Goal: Transaction & Acquisition: Purchase product/service

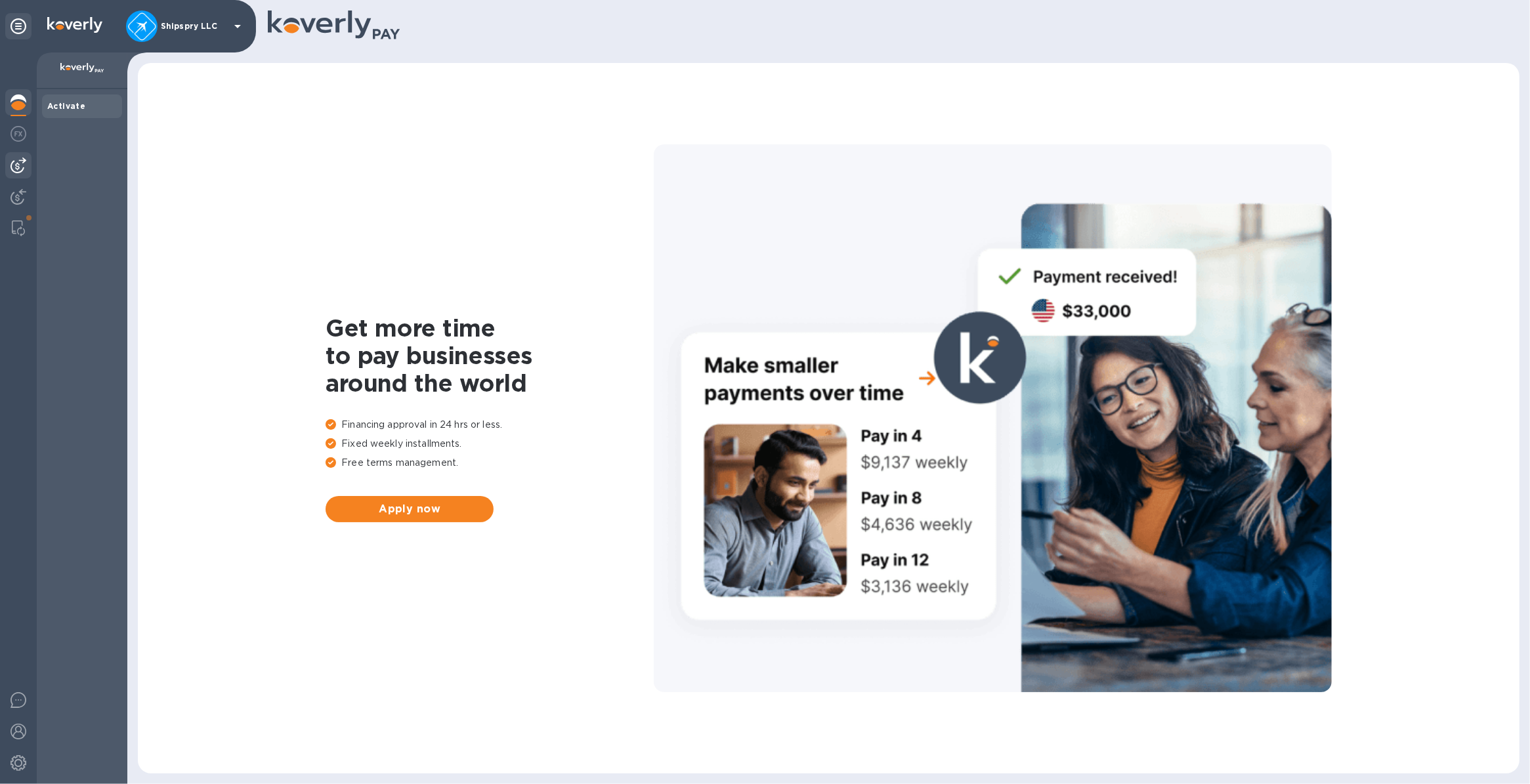
click at [15, 171] on img at bounding box center [18, 164] width 15 height 15
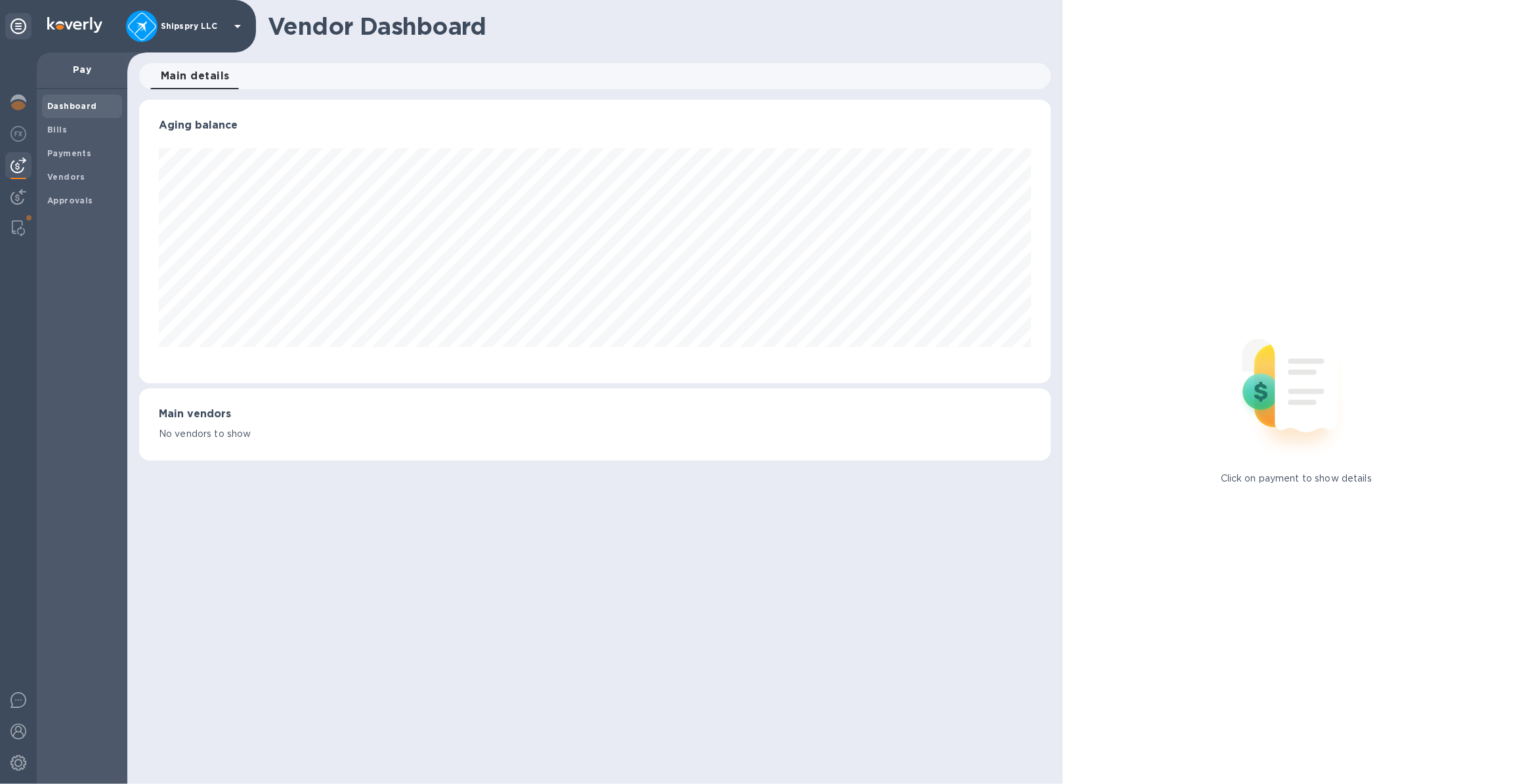
scroll to position [283, 911]
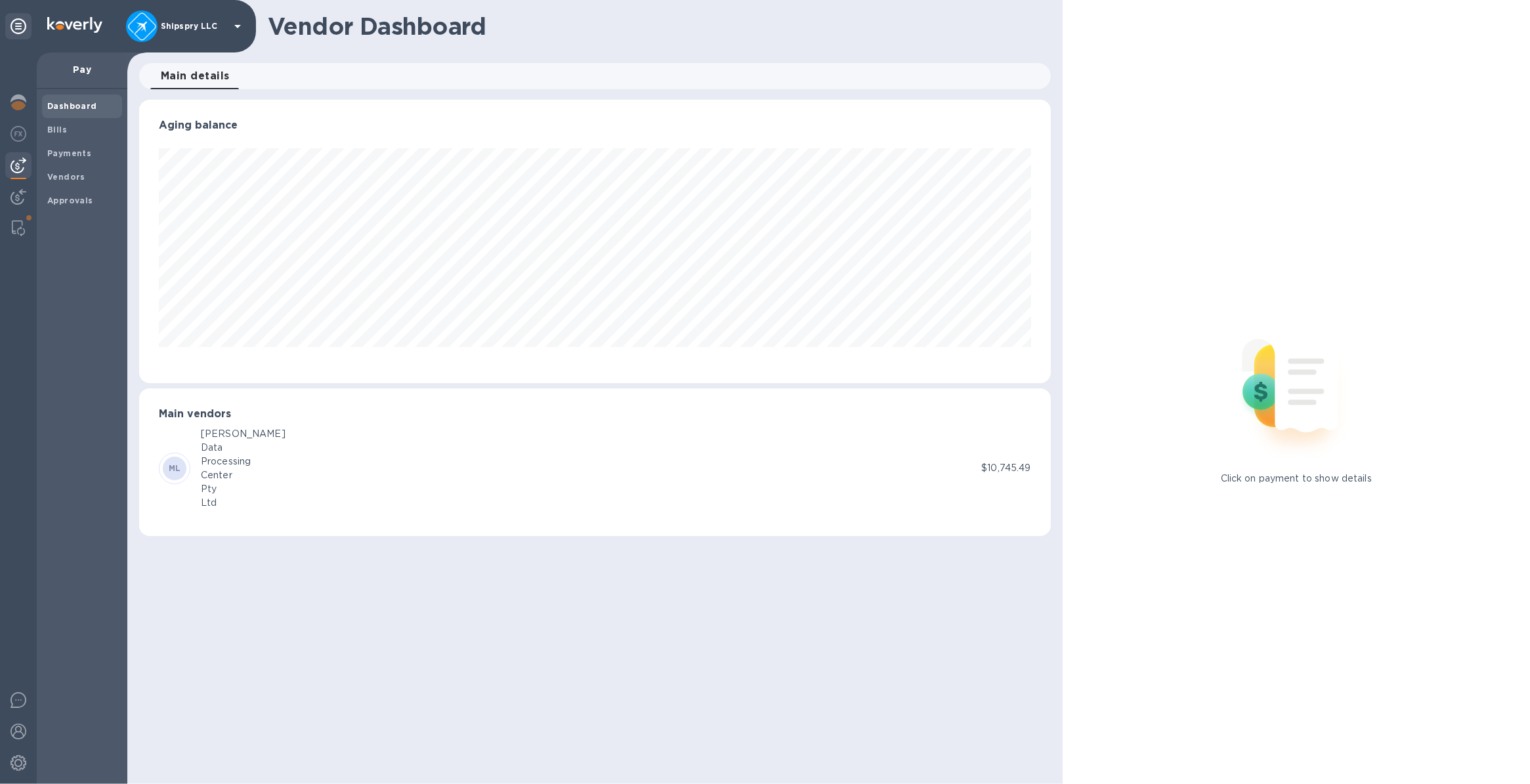
click at [310, 464] on div "[PERSON_NAME] Data Processing Center Pty Ltd" at bounding box center [570, 469] width 822 height 83
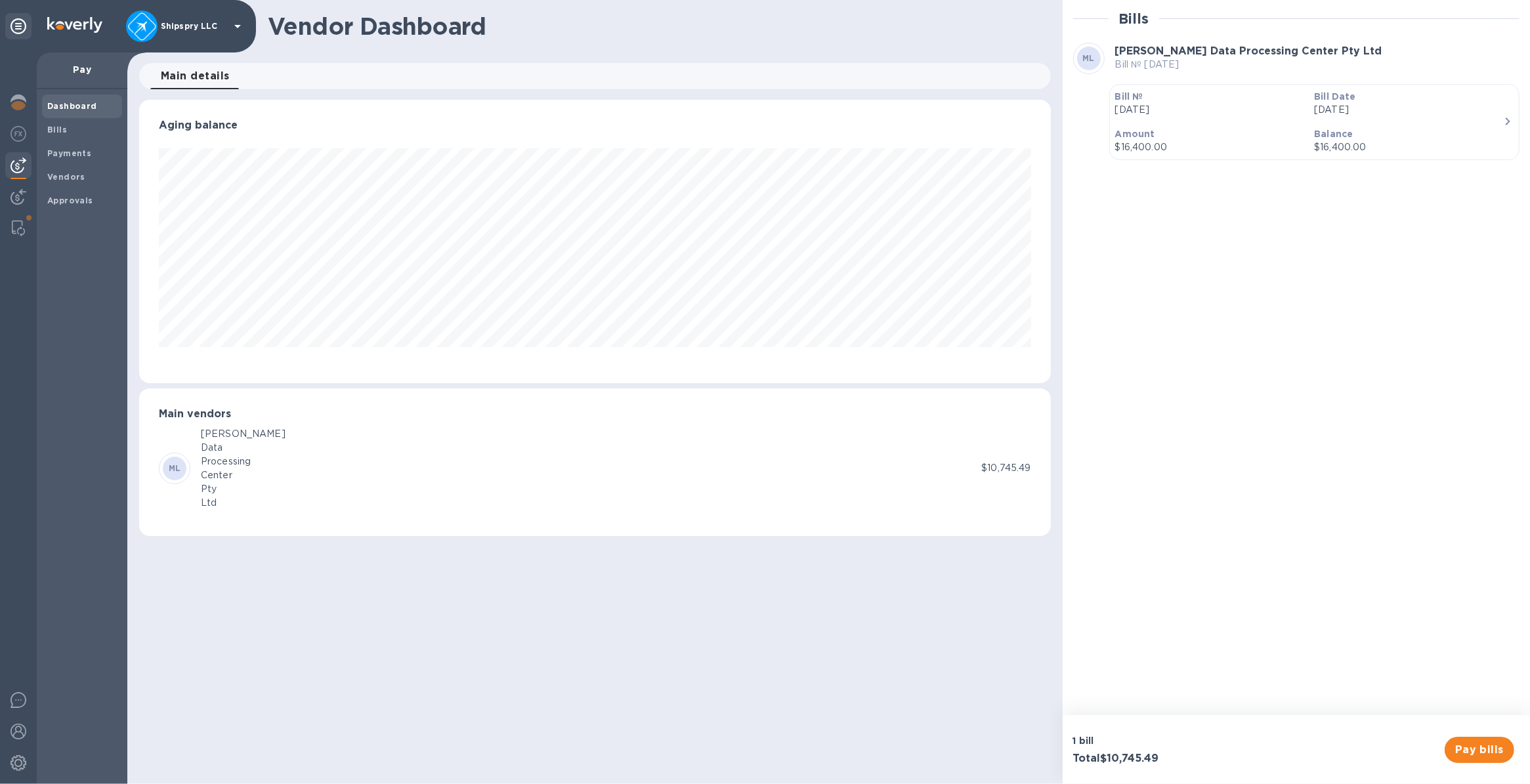
click at [1344, 125] on div "Balance $16,400.00" at bounding box center [1409, 141] width 199 height 37
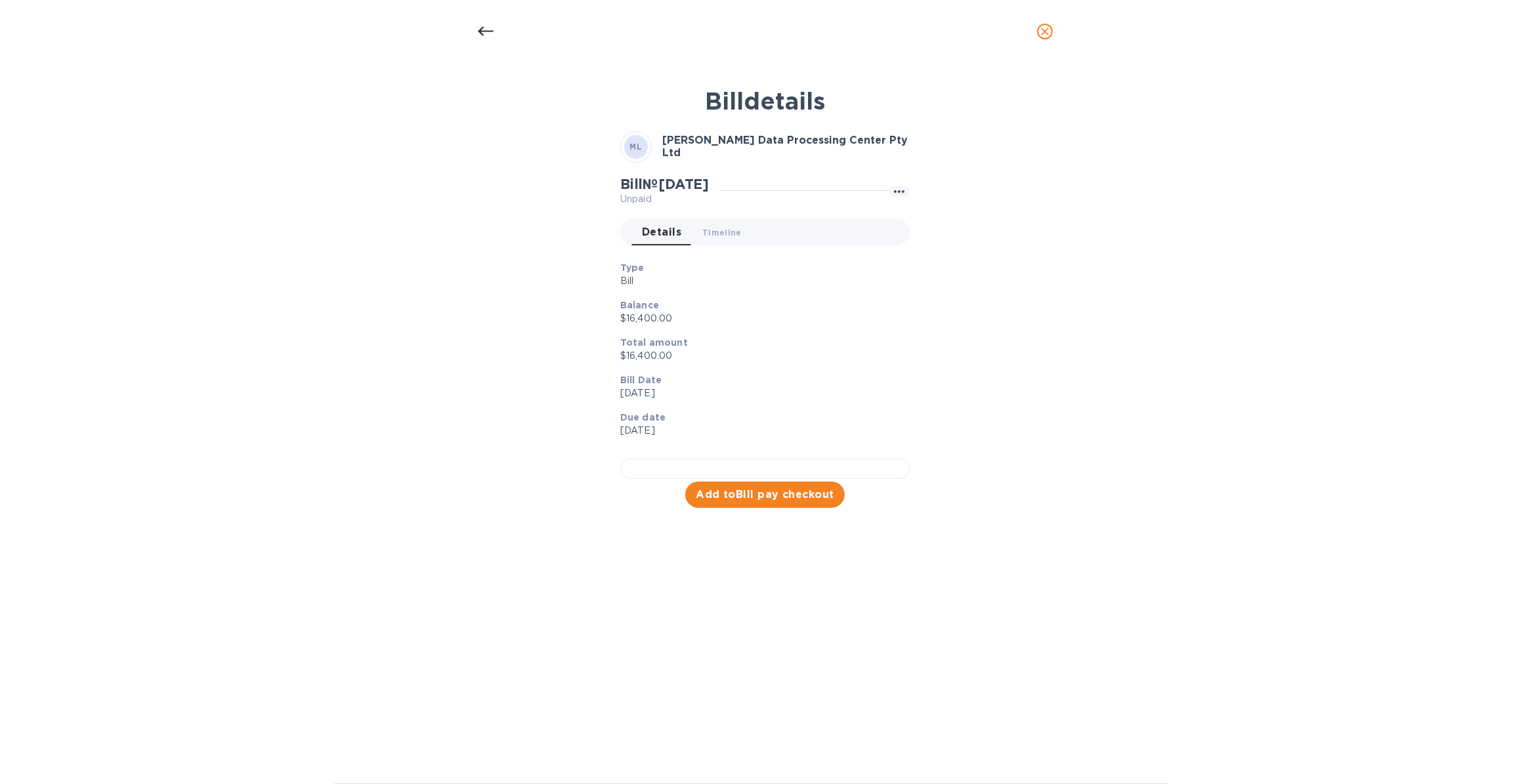
scroll to position [143, 0]
click at [761, 503] on span "Add to Bill pay checkout" at bounding box center [765, 494] width 138 height 15
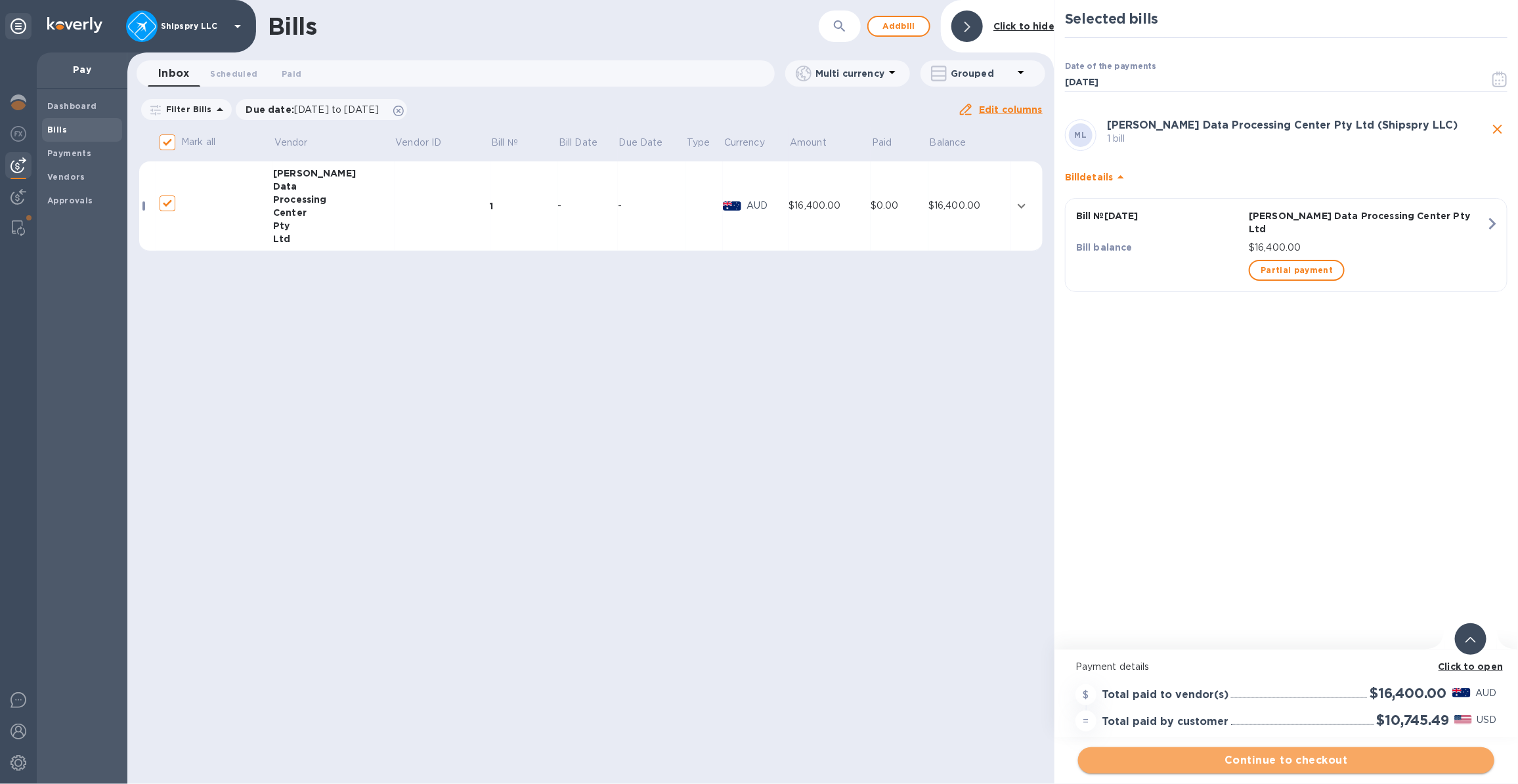
click at [1272, 761] on span "Continue to checkout" at bounding box center [1286, 760] width 395 height 15
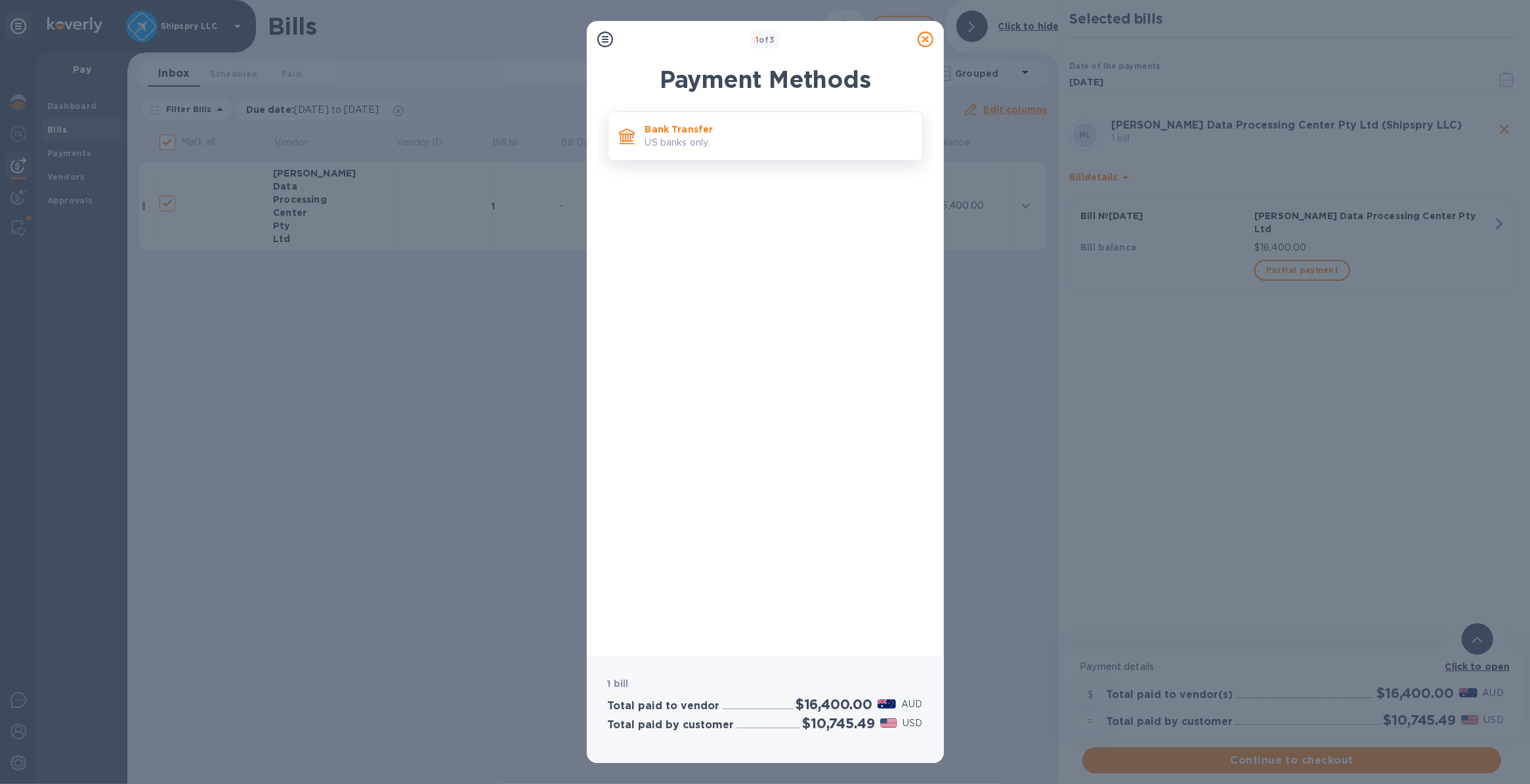
click at [638, 138] on div at bounding box center [627, 137] width 26 height 26
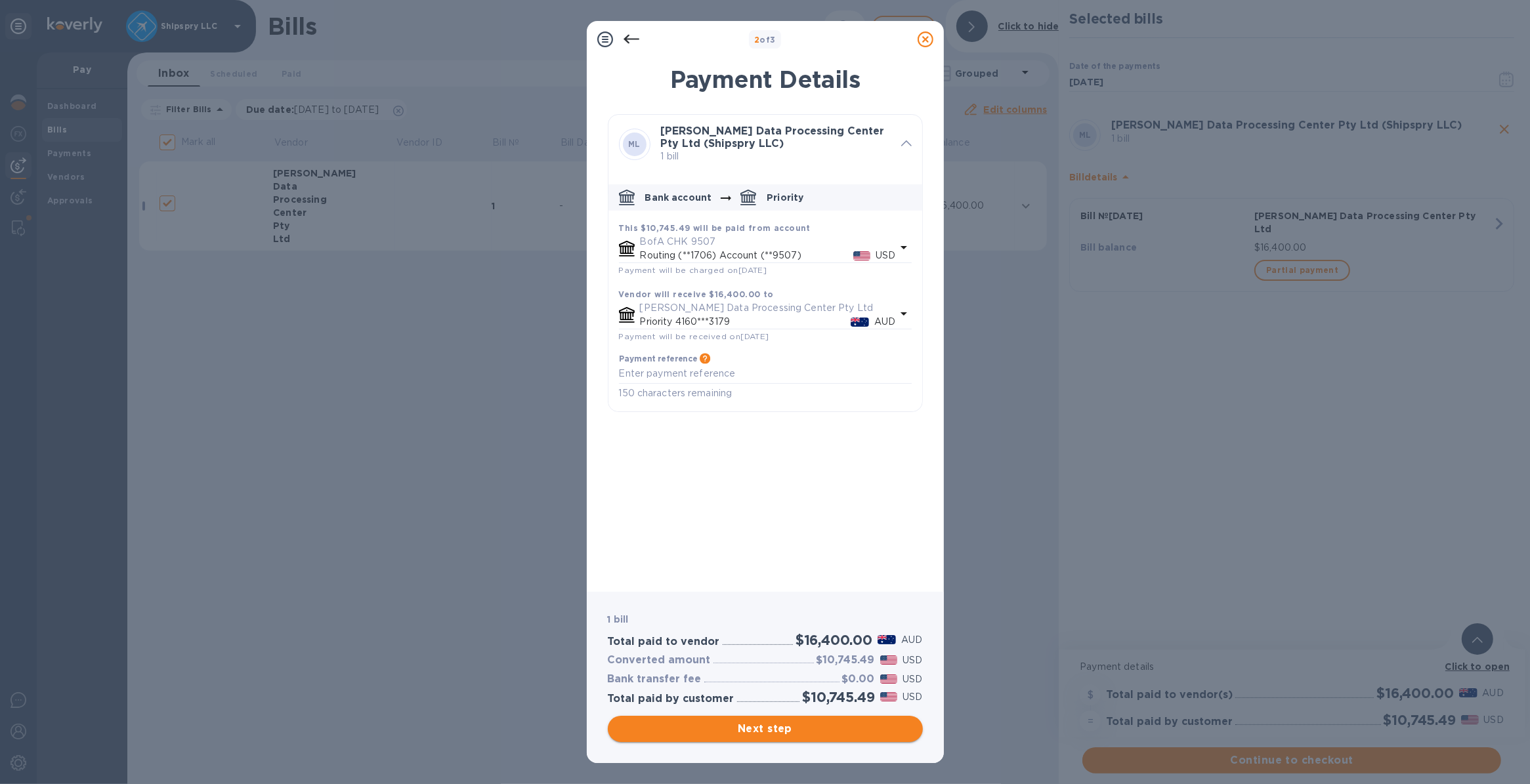
click at [743, 733] on span "Next step" at bounding box center [765, 729] width 294 height 15
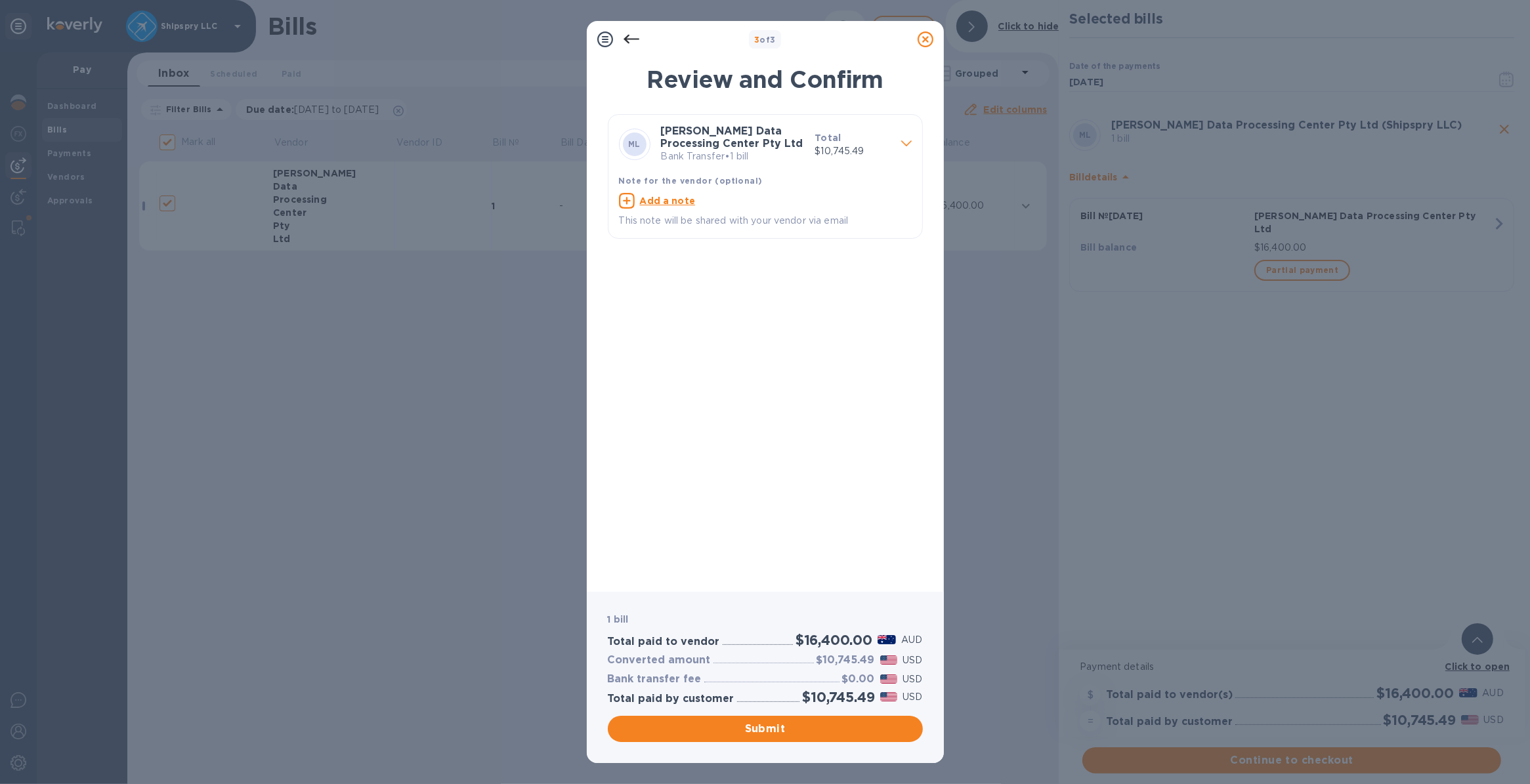
click at [659, 199] on u "Add a note" at bounding box center [668, 200] width 56 height 11
click at [651, 202] on textarea at bounding box center [755, 203] width 272 height 11
type textarea "shipspry LLC usa"
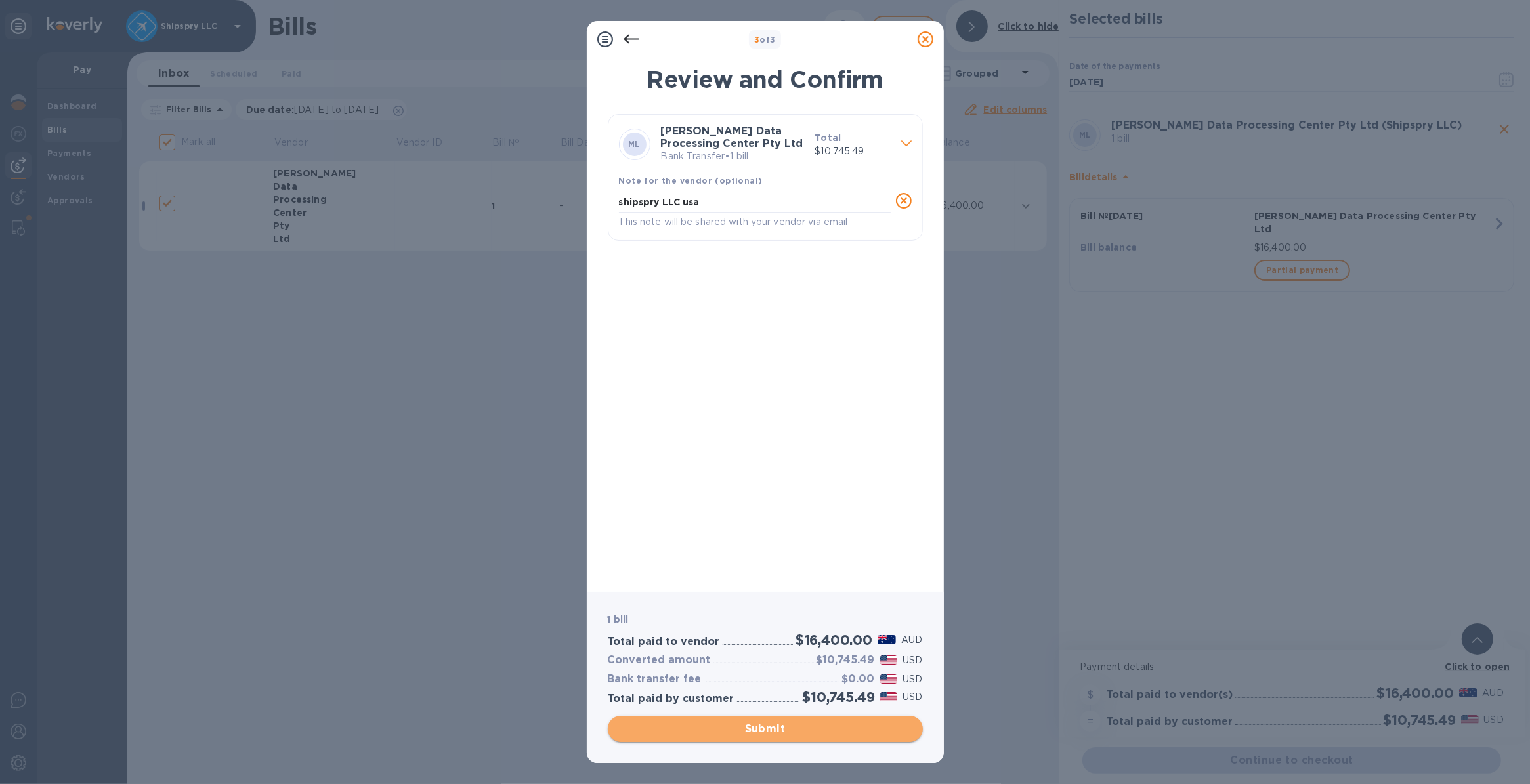
click at [751, 720] on button "Submit" at bounding box center [765, 729] width 315 height 26
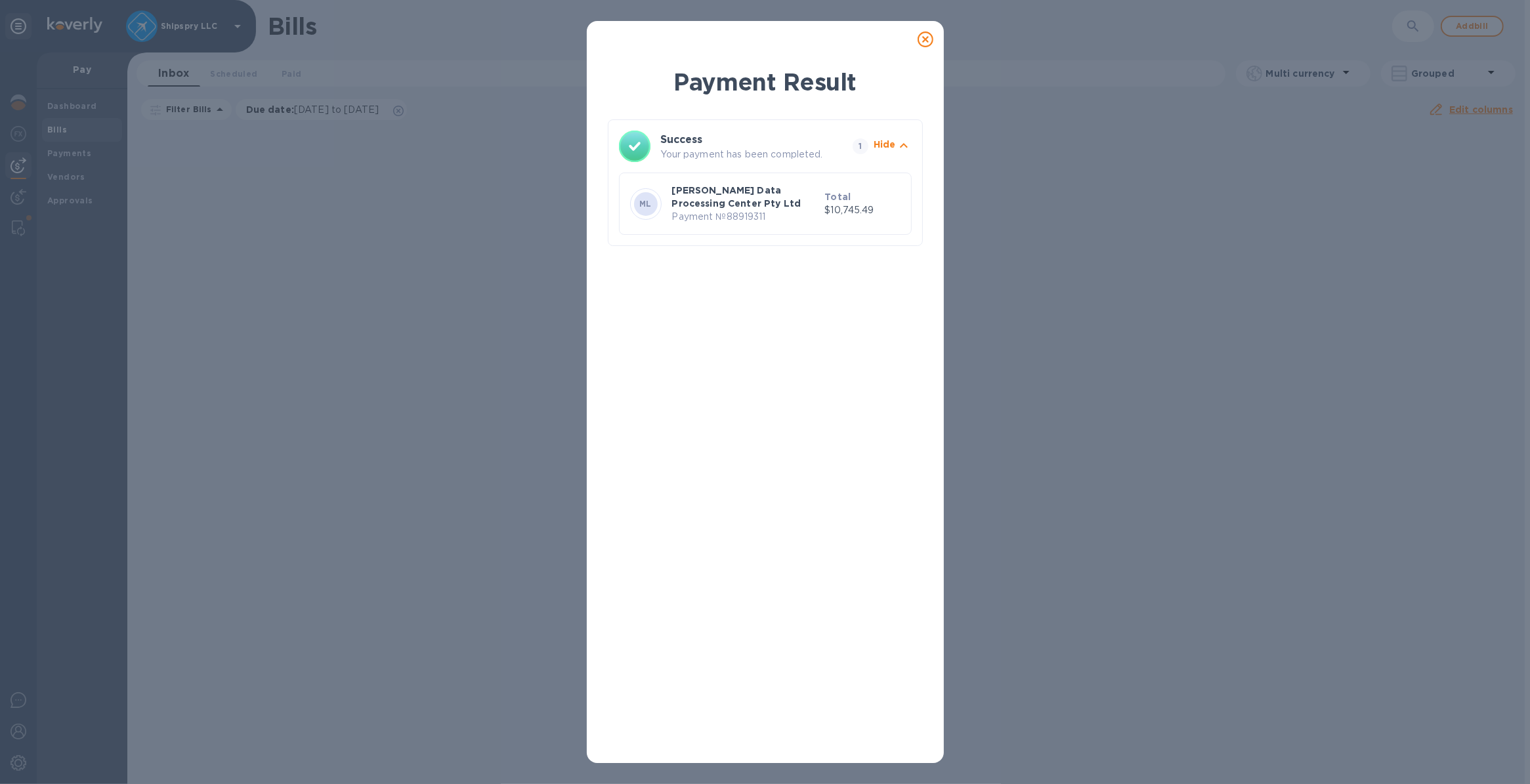
click at [760, 198] on p "[PERSON_NAME] Data Processing Center Pty Ltd" at bounding box center [746, 197] width 147 height 26
click at [924, 39] on icon at bounding box center [925, 39] width 15 height 15
